Goal: Task Accomplishment & Management: Manage account settings

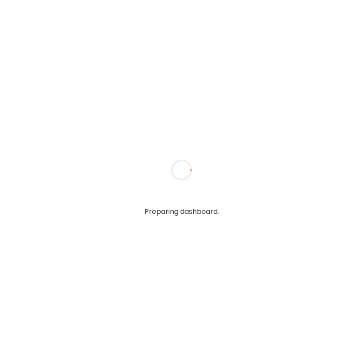
type textarea "**********"
type input "**********"
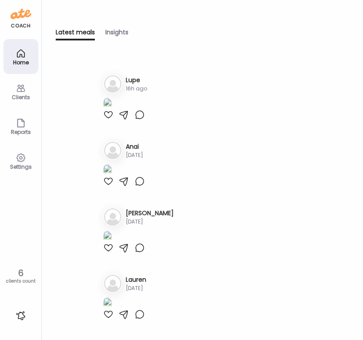
scroll to position [508, 0]
click at [132, 76] on h3 "Lupe" at bounding box center [136, 80] width 21 height 9
click at [27, 92] on div "Clients" at bounding box center [20, 91] width 35 height 35
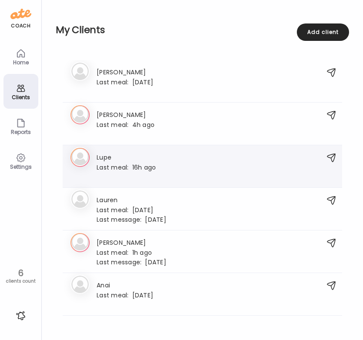
click at [108, 155] on h3 "Lupe" at bounding box center [126, 156] width 59 height 9
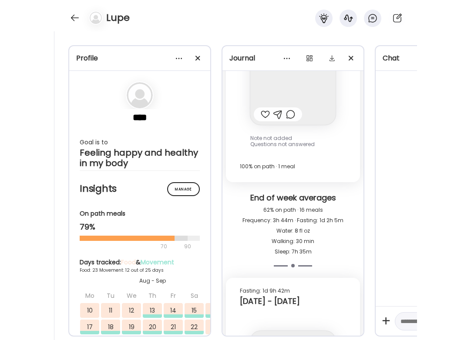
scroll to position [20709, 0]
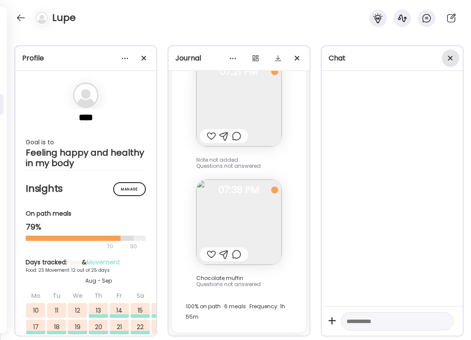
click at [363, 58] on div at bounding box center [450, 58] width 17 height 17
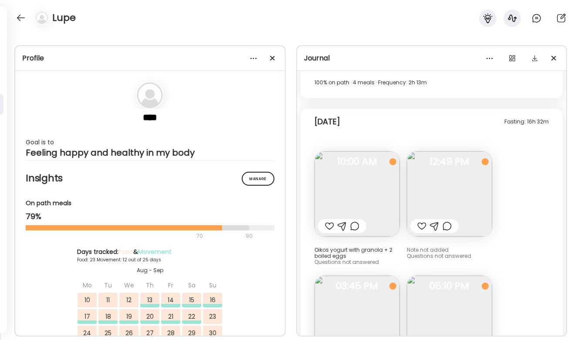
scroll to position [11972, 0]
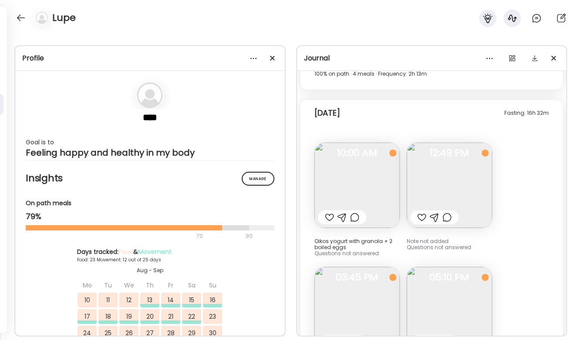
click at [363, 168] on img at bounding box center [449, 185] width 85 height 85
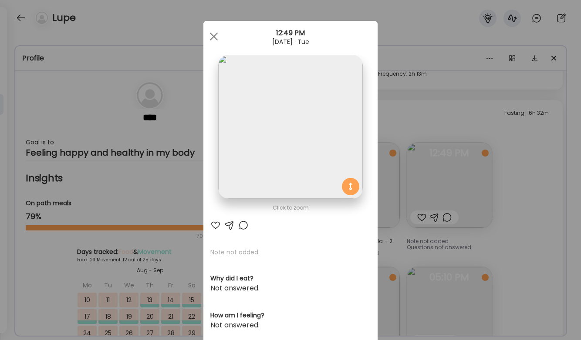
click at [363, 188] on div "Ate Coach Dashboard Wahoo! It’s official Take a moment to set up your Coach Pro…" at bounding box center [290, 170] width 581 height 340
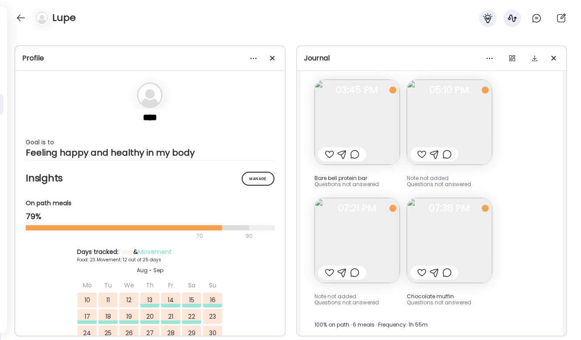
scroll to position [12161, 0]
click at [363, 229] on img at bounding box center [356, 239] width 85 height 85
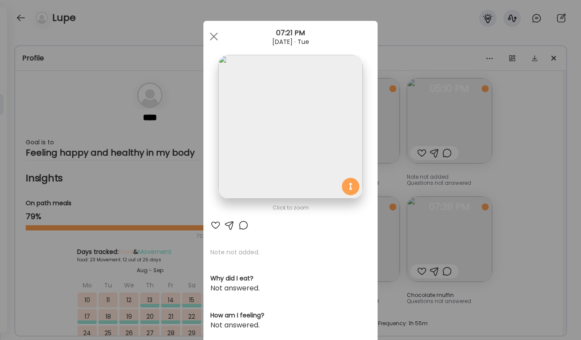
click at [363, 213] on div "Ate Coach Dashboard Wahoo! It’s official Take a moment to set up your Coach Pro…" at bounding box center [290, 170] width 581 height 340
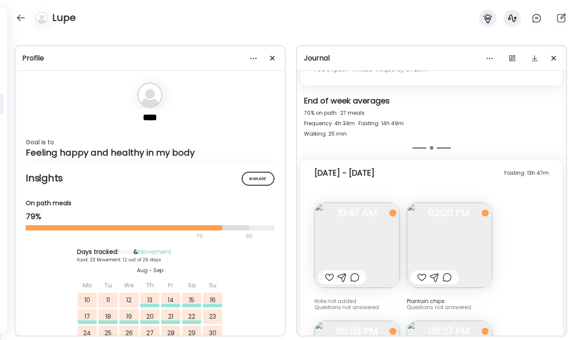
scroll to position [11717, 0]
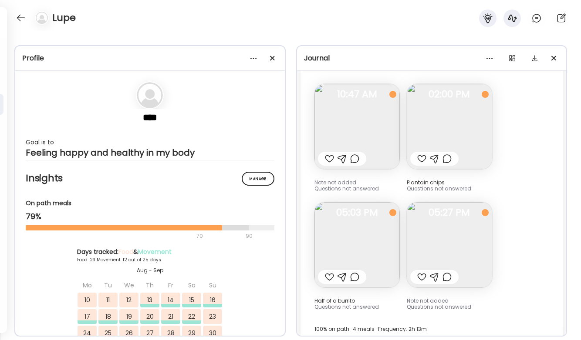
click at [363, 112] on img at bounding box center [356, 126] width 85 height 85
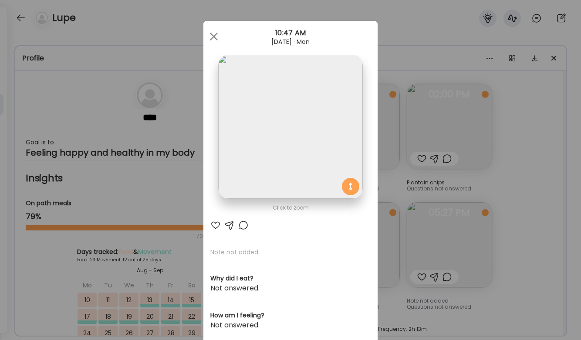
click at [363, 157] on div "Ate Coach Dashboard Wahoo! It’s official Take a moment to set up your Coach Pro…" at bounding box center [290, 170] width 581 height 340
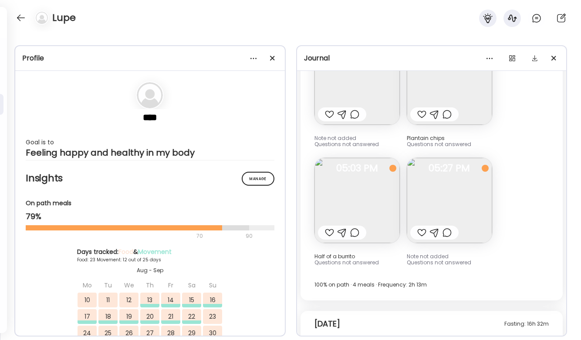
scroll to position [11767, 0]
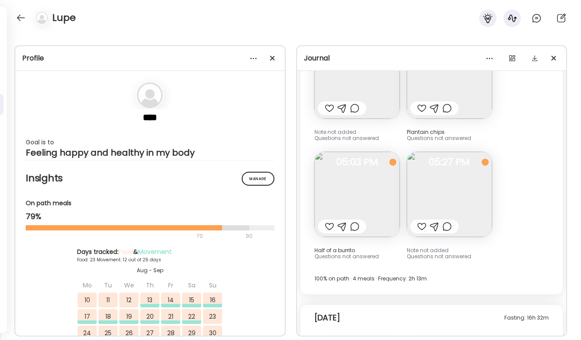
click at [363, 167] on img at bounding box center [356, 194] width 85 height 85
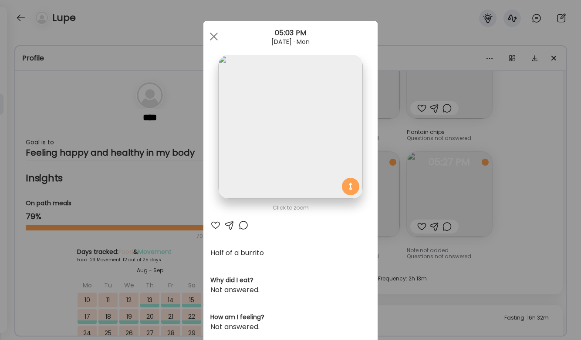
click at [363, 168] on div "Ate Coach Dashboard Wahoo! It’s official Take a moment to set up your Coach Pro…" at bounding box center [290, 170] width 581 height 340
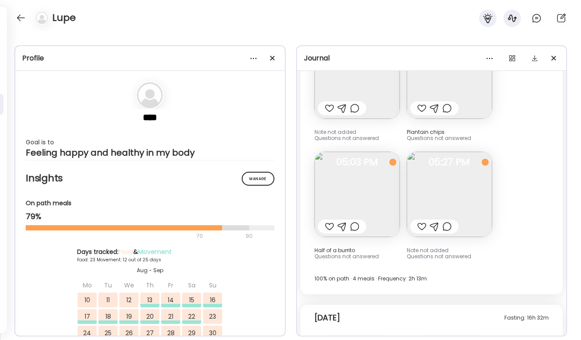
click at [363, 185] on img at bounding box center [449, 194] width 85 height 85
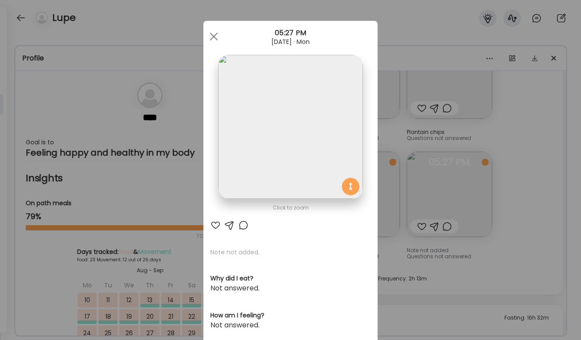
click at [363, 179] on div "Ate Coach Dashboard Wahoo! It’s official Take a moment to set up your Coach Pro…" at bounding box center [290, 170] width 581 height 340
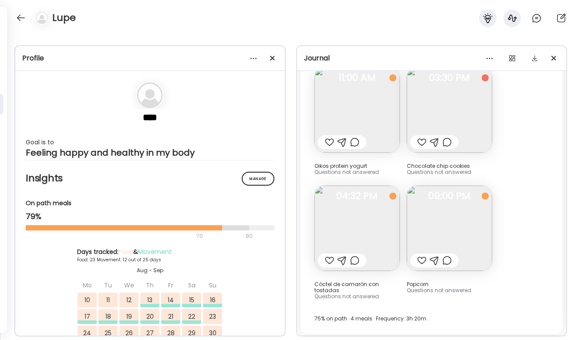
scroll to position [11347, 0]
click at [363, 208] on img at bounding box center [356, 229] width 85 height 85
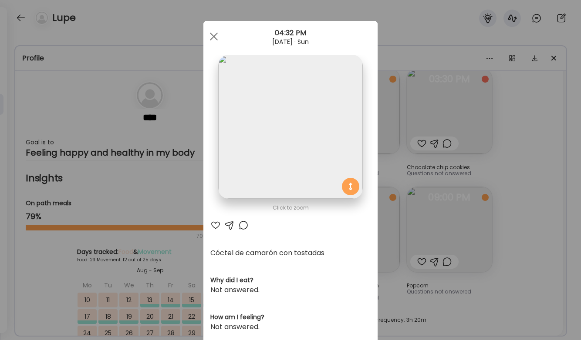
click at [363, 196] on div "Ate Coach Dashboard Wahoo! It’s official Take a moment to set up your Coach Pro…" at bounding box center [290, 170] width 581 height 340
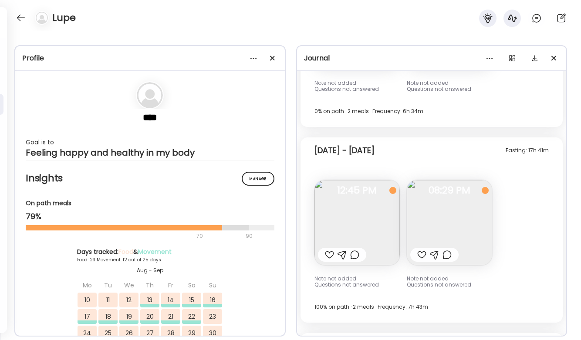
scroll to position [10275, 0]
click at [363, 228] on img at bounding box center [356, 222] width 85 height 85
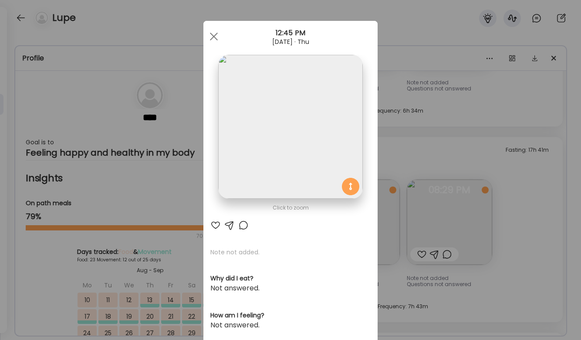
click at [363, 195] on div "Ate Coach Dashboard Wahoo! It’s official Take a moment to set up your Coach Pro…" at bounding box center [290, 170] width 581 height 340
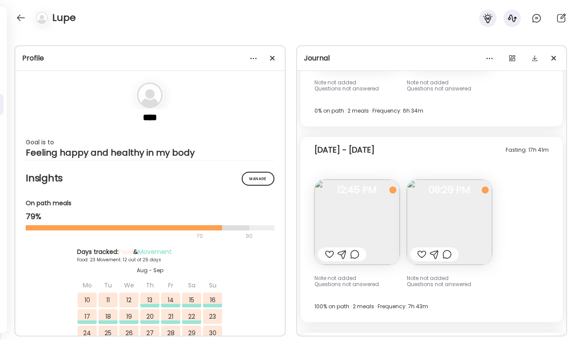
click at [363, 196] on img at bounding box center [449, 222] width 85 height 85
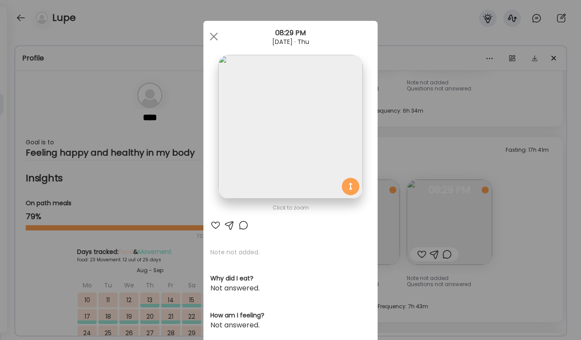
click at [363, 185] on div "Ate Coach Dashboard Wahoo! It’s official Take a moment to set up your Coach Pro…" at bounding box center [290, 170] width 581 height 340
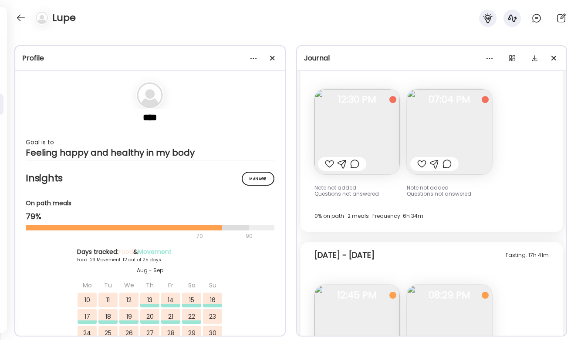
scroll to position [10117, 0]
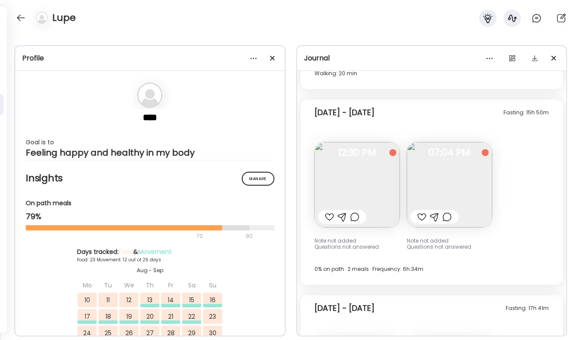
click at [363, 177] on img at bounding box center [449, 184] width 85 height 85
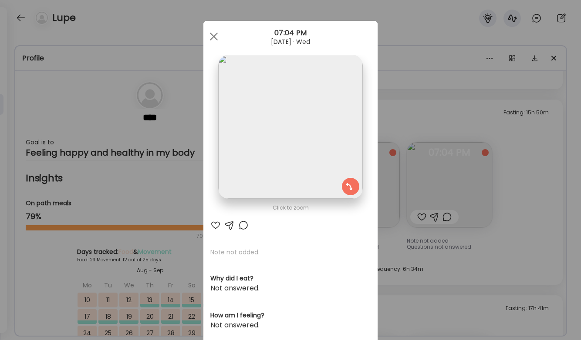
click at [363, 174] on div "Ate Coach Dashboard Wahoo! It’s official Take a moment to set up your Coach Pro…" at bounding box center [290, 170] width 581 height 340
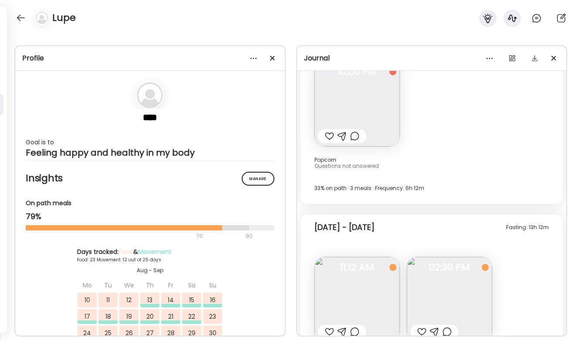
scroll to position [10838, 0]
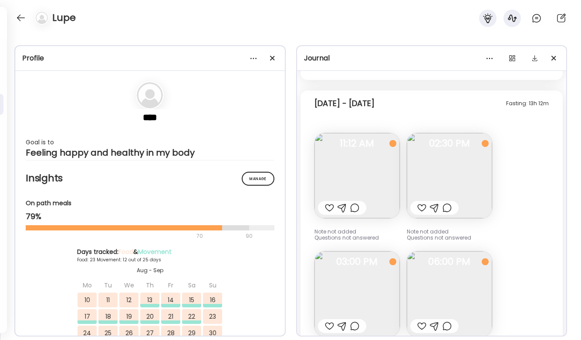
click at [363, 177] on img at bounding box center [449, 175] width 85 height 85
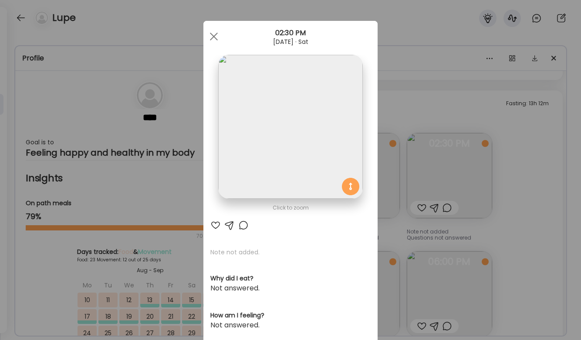
click at [363, 108] on div "Ate Coach Dashboard Wahoo! It’s official Take a moment to set up your Coach Pro…" at bounding box center [290, 170] width 581 height 340
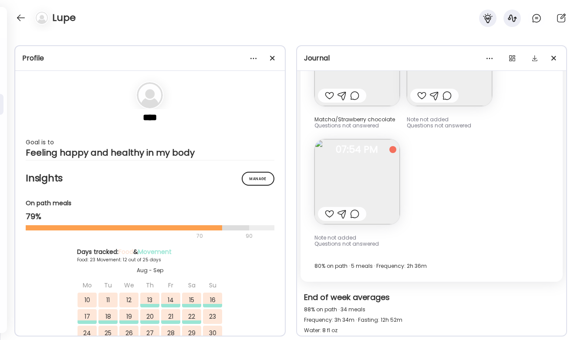
scroll to position [8941, 0]
click at [363, 179] on img at bounding box center [356, 181] width 85 height 85
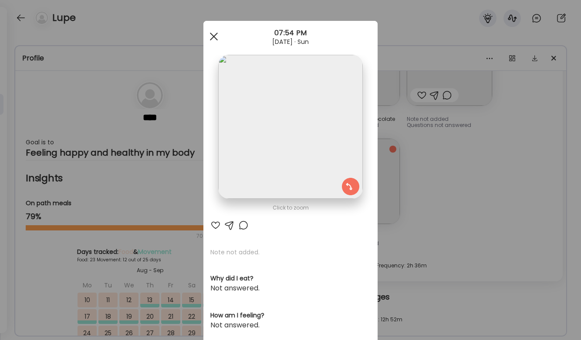
click at [208, 37] on div at bounding box center [213, 36] width 17 height 17
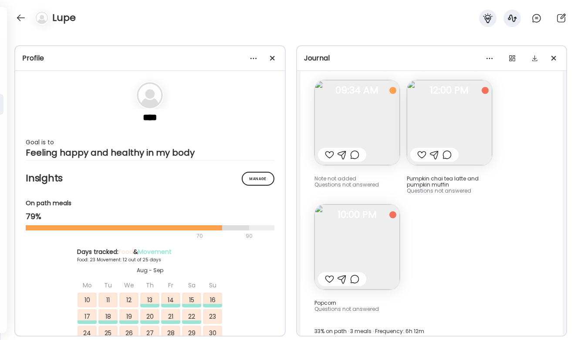
scroll to position [10571, 0]
click at [363, 94] on img at bounding box center [449, 123] width 85 height 85
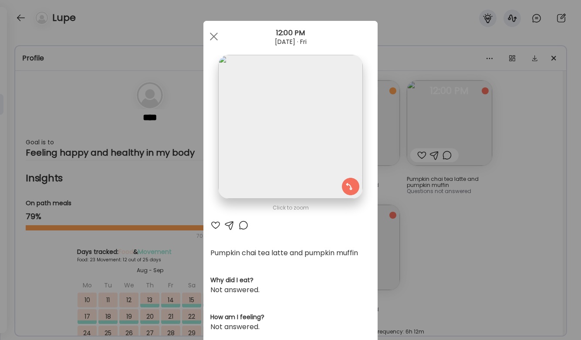
click at [363, 221] on div "Ate Coach Dashboard Wahoo! It’s official Take a moment to set up your Coach Pro…" at bounding box center [290, 170] width 581 height 340
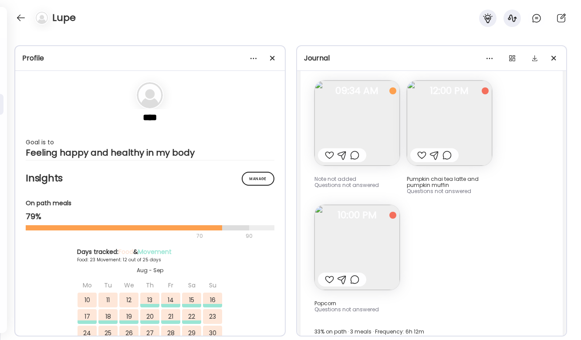
click at [363, 127] on img at bounding box center [449, 123] width 85 height 85
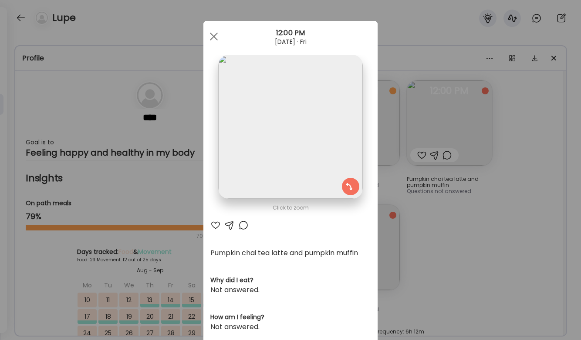
click at [363, 226] on div "Ate Coach Dashboard Wahoo! It’s official Take a moment to set up your Coach Pro…" at bounding box center [290, 170] width 581 height 340
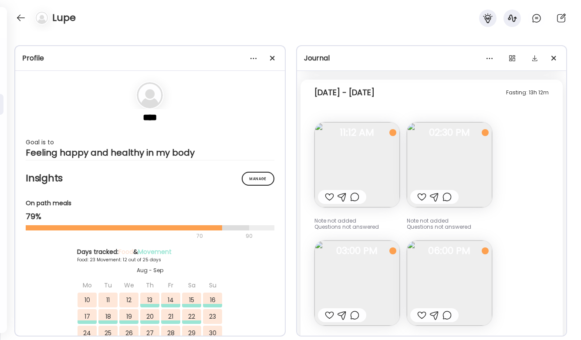
scroll to position [10849, 0]
click at [363, 313] on div "Fasting: 13h 12m [DATE] - [DATE] Note not added Questions not answered 11:12 AM…" at bounding box center [431, 297] width 262 height 434
